Goal: Find specific page/section: Find specific page/section

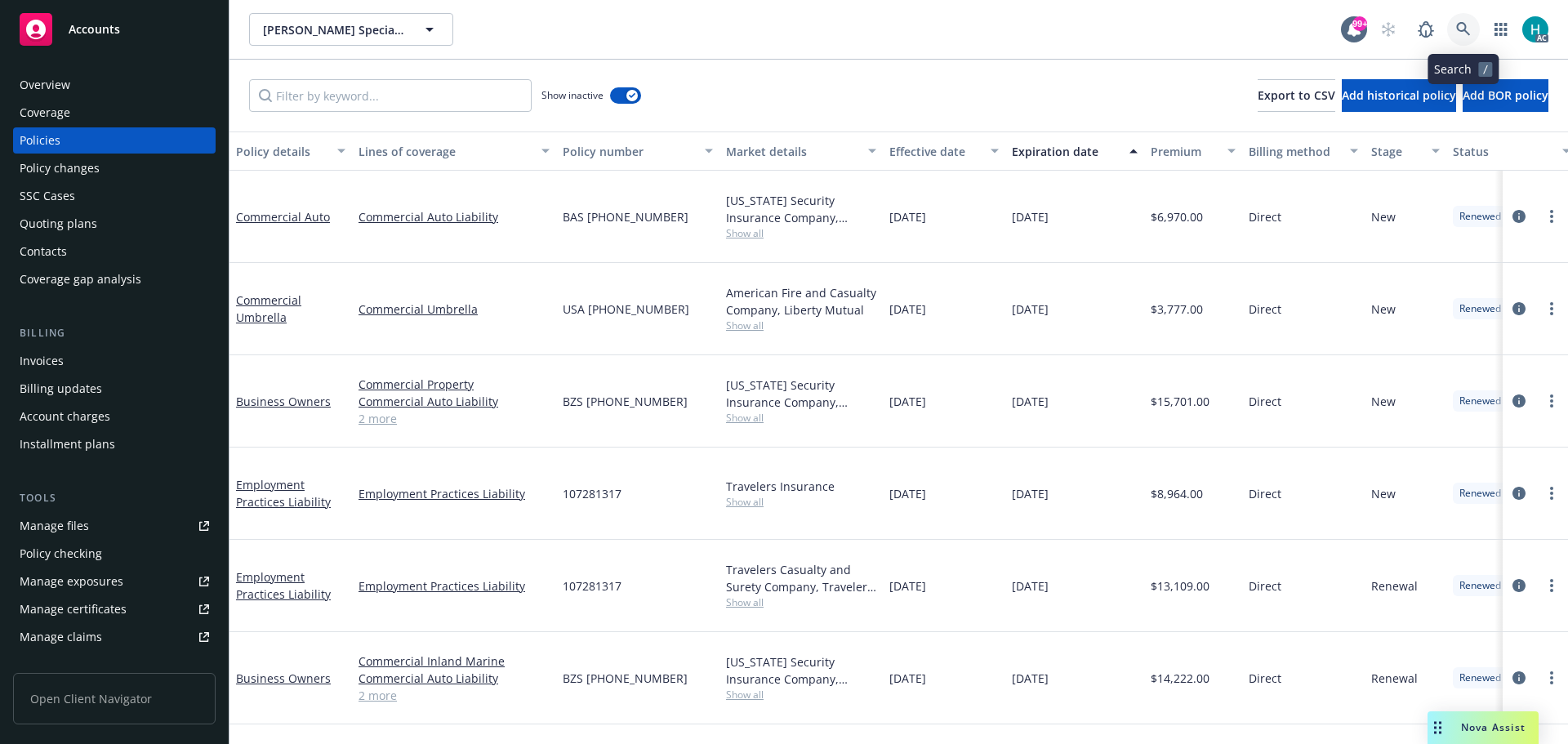
click at [1460, 31] on icon at bounding box center [1463, 29] width 14 height 14
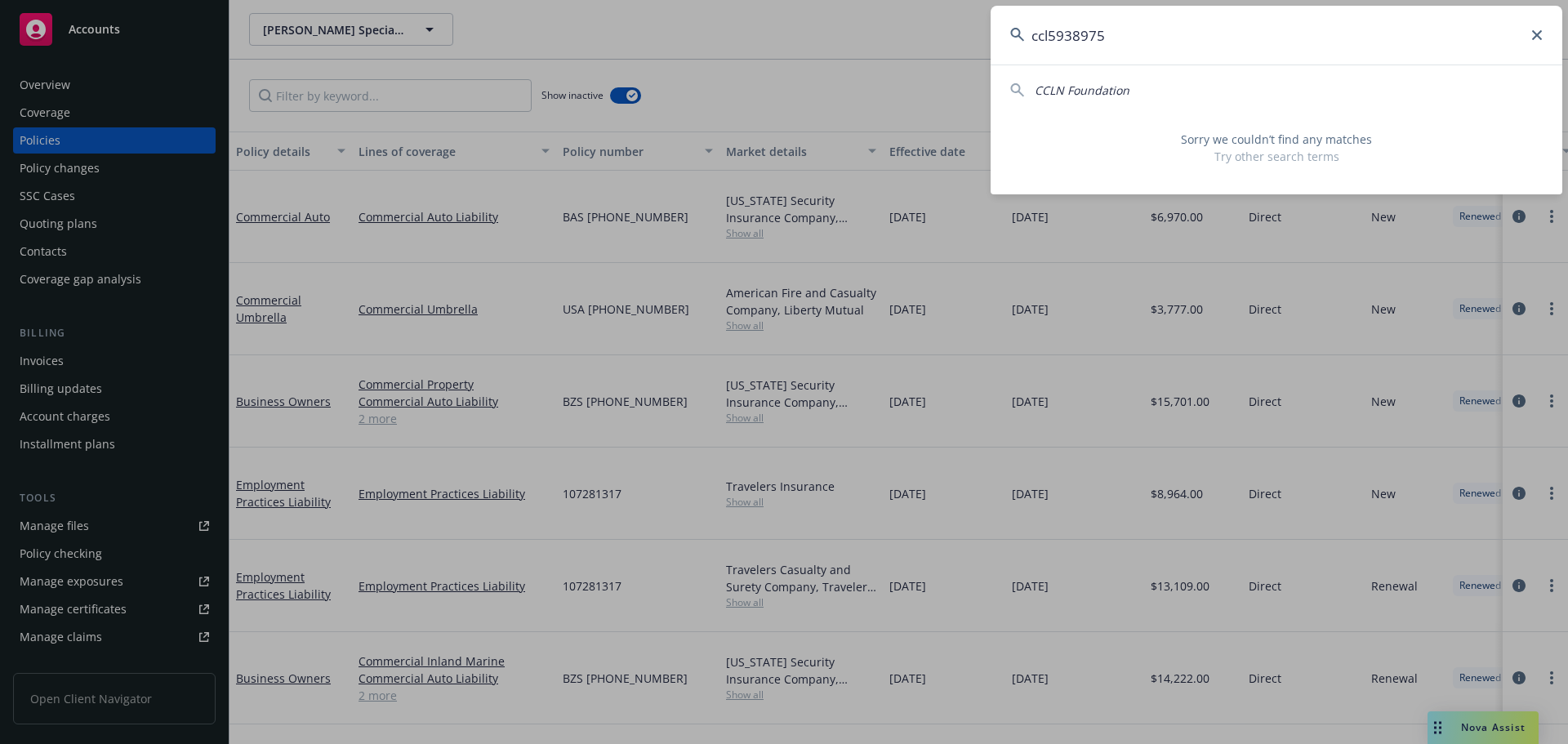
drag, startPoint x: 1128, startPoint y: 43, endPoint x: 1030, endPoint y: 42, distance: 98.0
click at [1030, 42] on input "ccl5938975" at bounding box center [1277, 35] width 572 height 59
type input "ccl5938975"
